Goal: Book appointment/travel/reservation

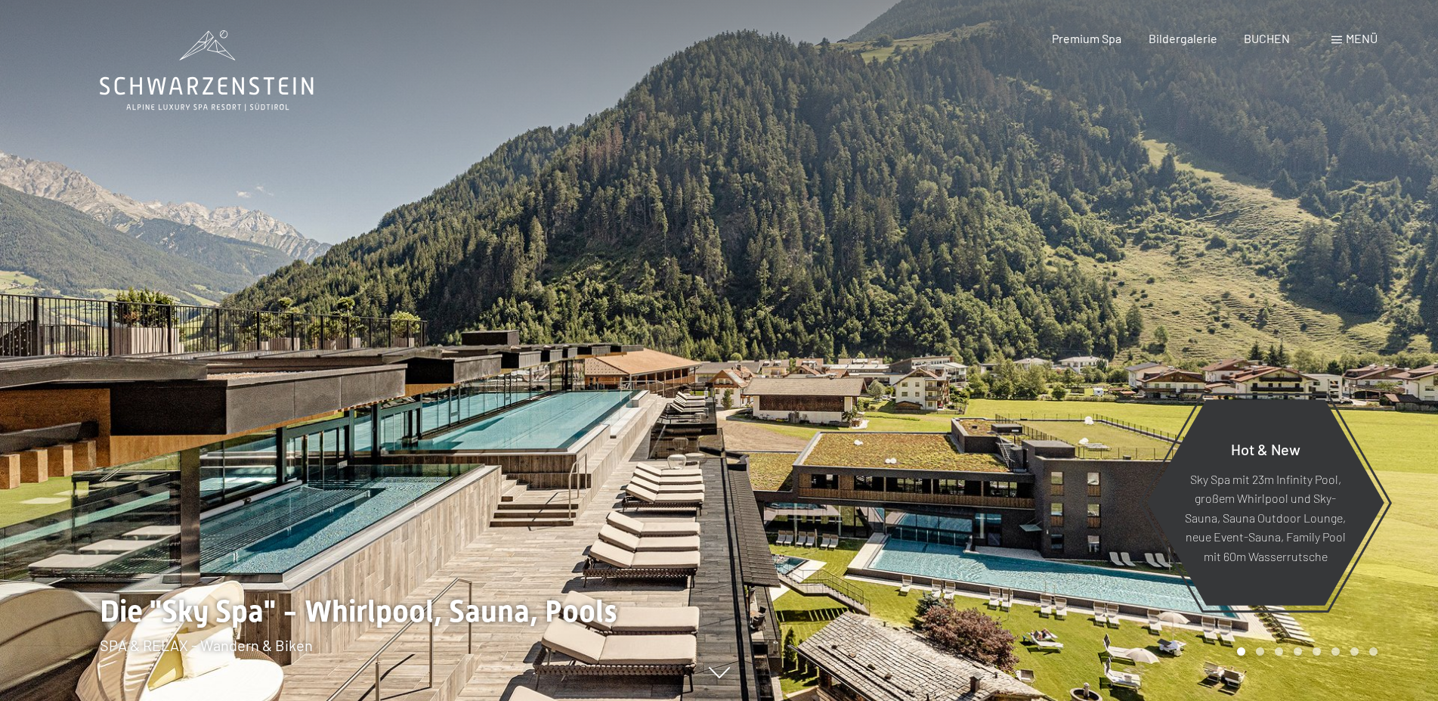
click at [1360, 37] on span "Menü" at bounding box center [1362, 38] width 32 height 14
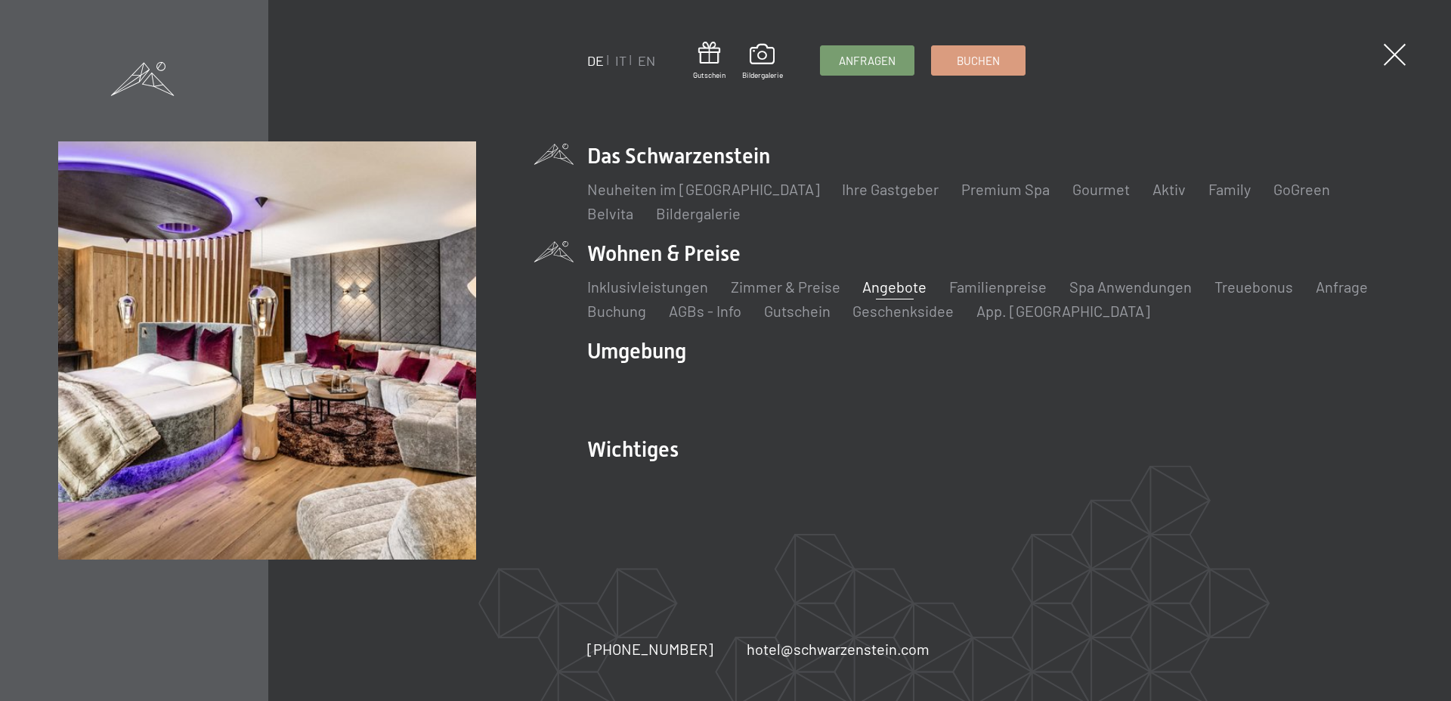
click at [899, 291] on link "Angebote" at bounding box center [894, 286] width 64 height 18
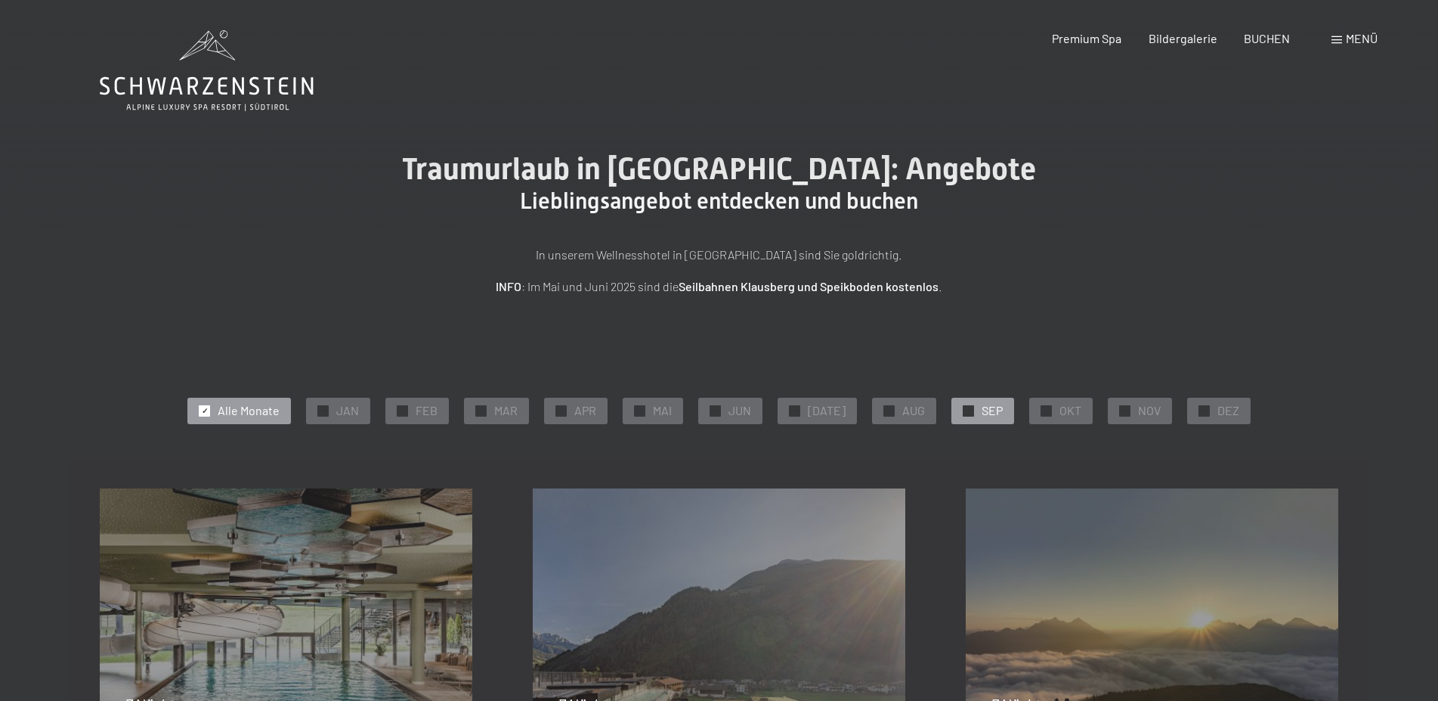
click at [985, 411] on span "SEP" at bounding box center [992, 410] width 21 height 17
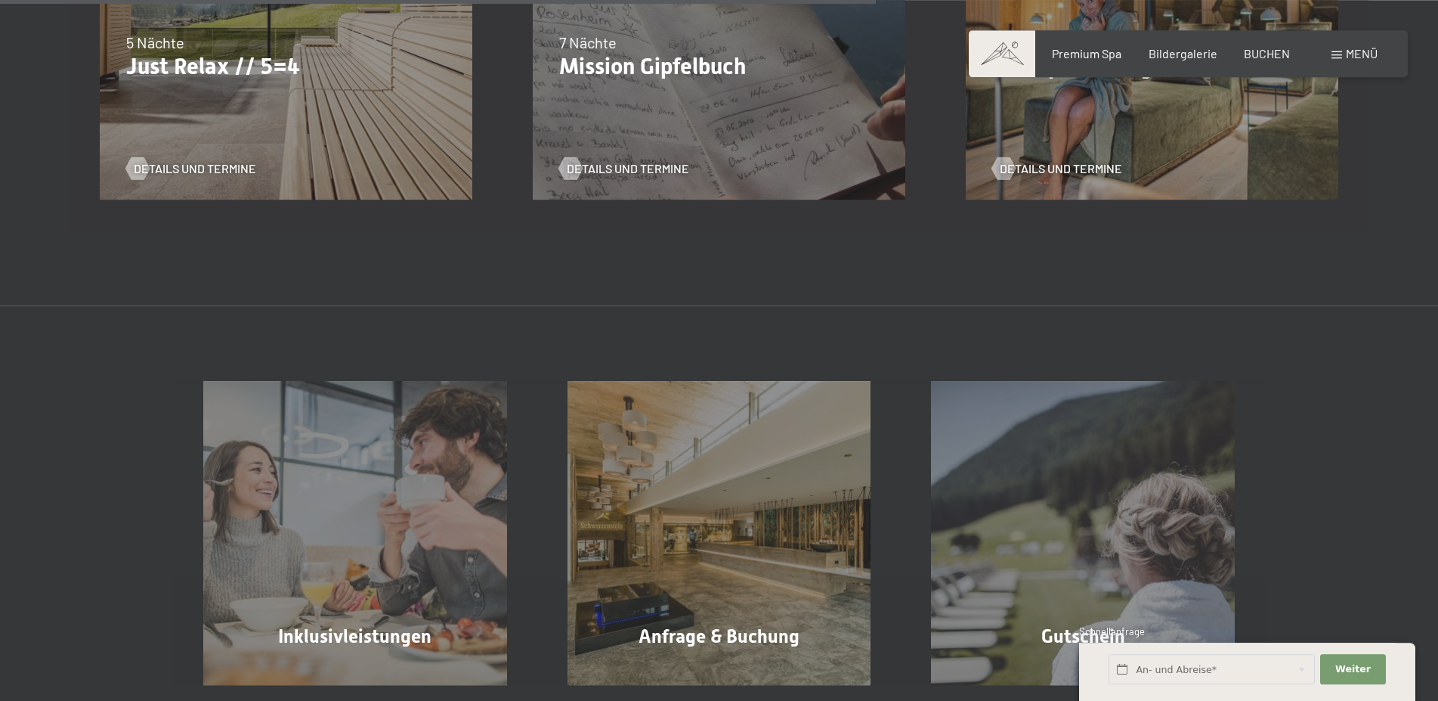
scroll to position [1079, 0]
